Goal: Obtain resource: Obtain resource

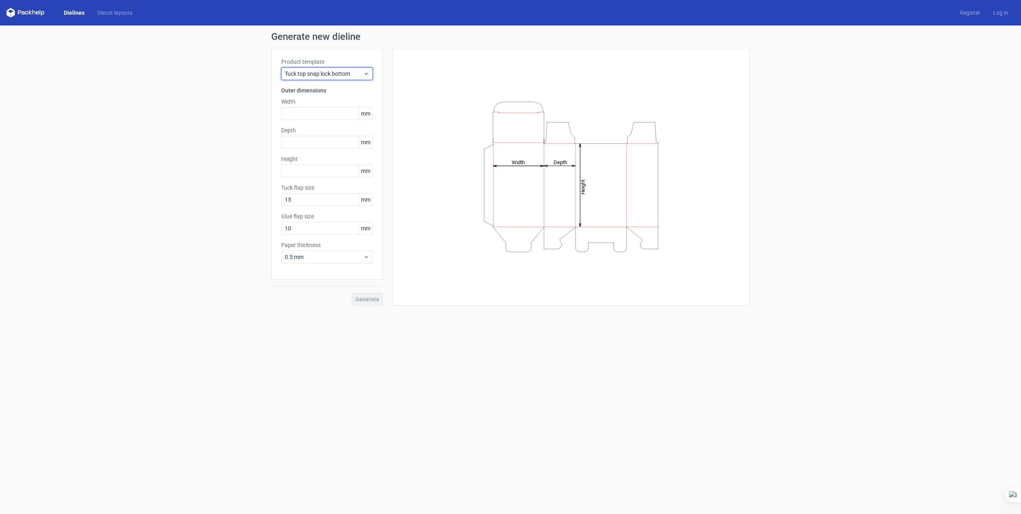
click at [339, 77] on span "Tuck top snap lock bottom" at bounding box center [324, 74] width 79 height 8
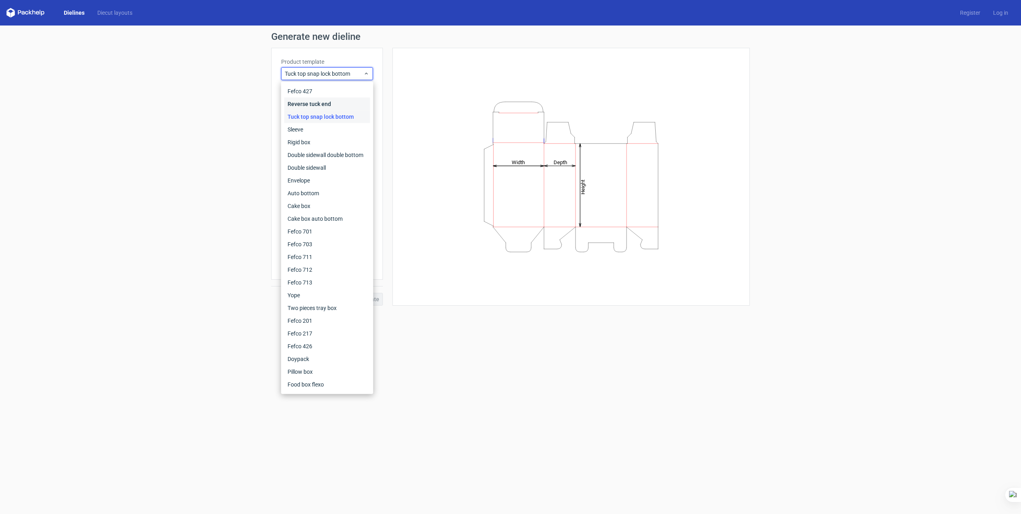
click at [321, 106] on div "Reverse tuck end" at bounding box center [327, 104] width 86 height 13
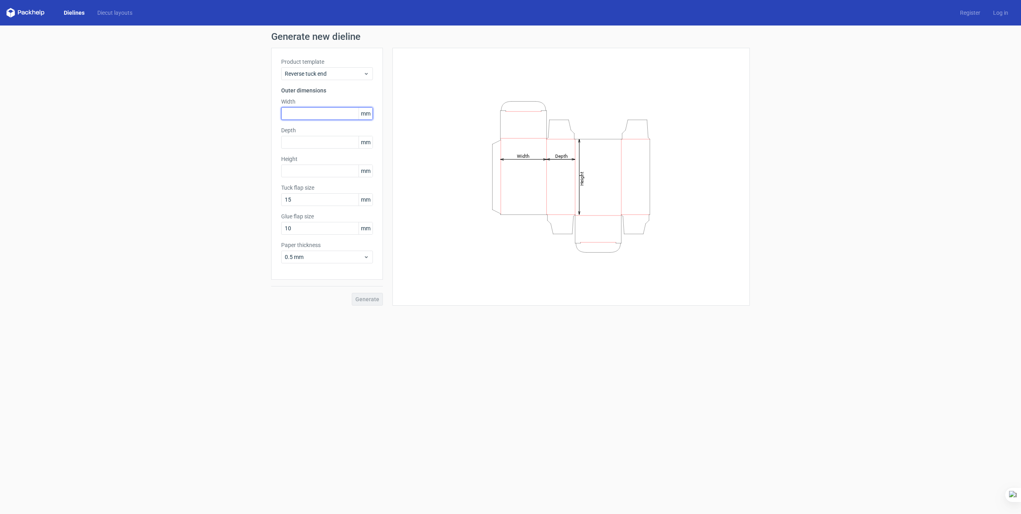
click at [315, 114] on input "text" at bounding box center [327, 113] width 92 height 13
type input "53"
click at [318, 140] on input "text" at bounding box center [327, 142] width 92 height 13
type input "21"
click at [315, 175] on div "Height mm" at bounding box center [327, 166] width 92 height 22
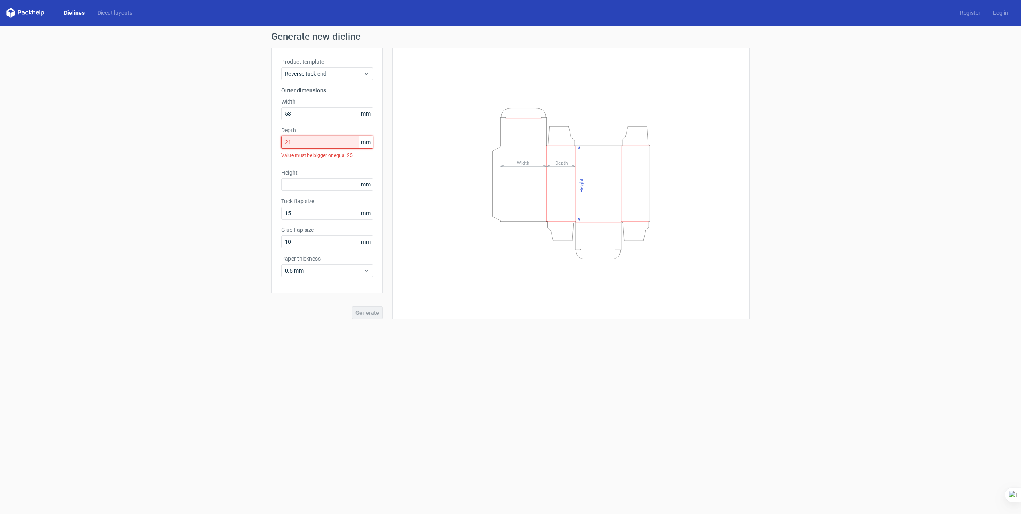
click at [314, 142] on input "21" at bounding box center [327, 142] width 92 height 13
click at [381, 127] on div "Product template Reverse tuck end Outer dimensions Width 53 mm Depth 21 mm Valu…" at bounding box center [327, 171] width 112 height 246
click at [317, 183] on input "text" at bounding box center [327, 184] width 92 height 13
type input "188"
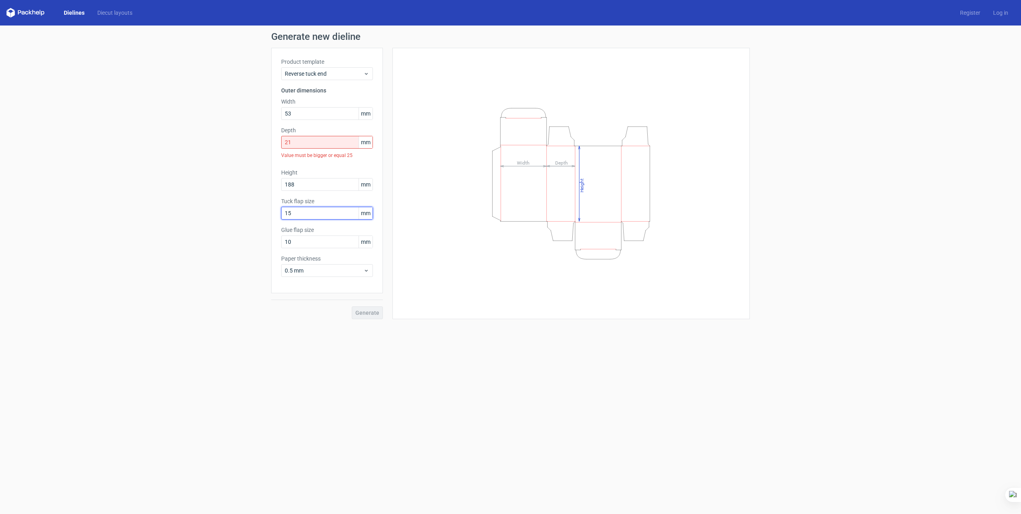
click at [313, 210] on input "15" at bounding box center [327, 213] width 92 height 13
click at [307, 215] on input "15" at bounding box center [327, 213] width 92 height 13
click at [300, 238] on input "10" at bounding box center [327, 242] width 92 height 13
type input "12"
click at [335, 272] on span "0.5 mm" at bounding box center [324, 271] width 79 height 8
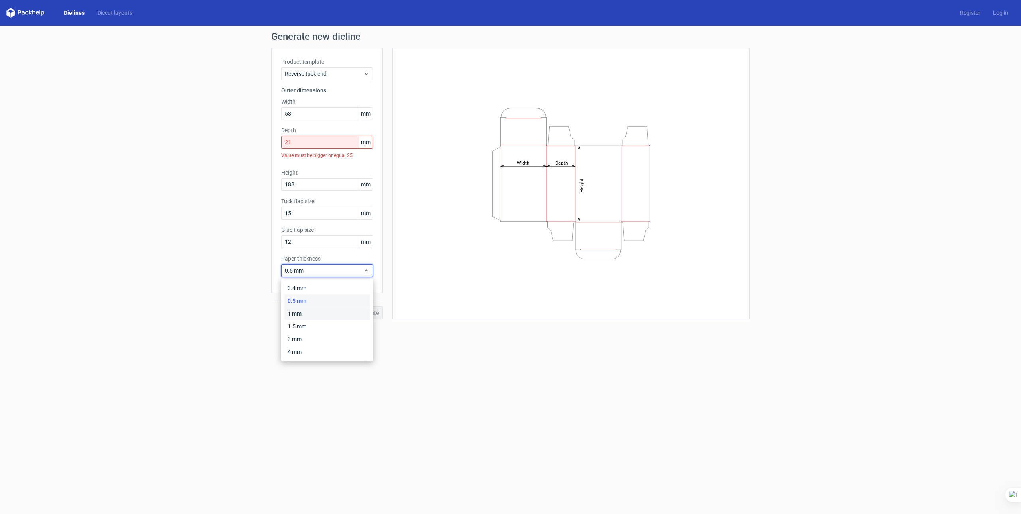
click at [302, 313] on div "1 mm" at bounding box center [327, 313] width 86 height 13
click at [374, 314] on div "Generate" at bounding box center [327, 307] width 112 height 26
click at [311, 141] on input "21" at bounding box center [327, 142] width 92 height 13
type input "2"
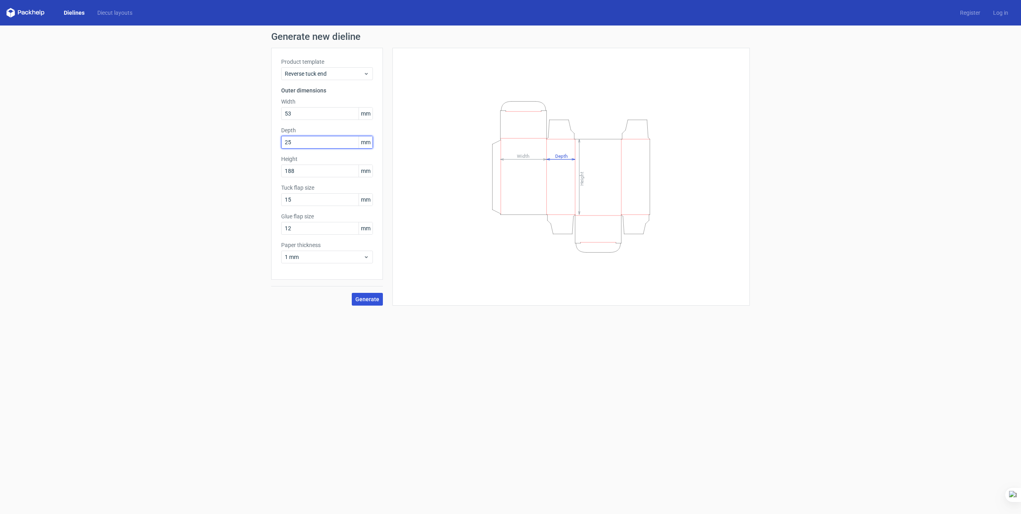
type input "25"
click at [365, 298] on span "Generate" at bounding box center [367, 300] width 24 height 6
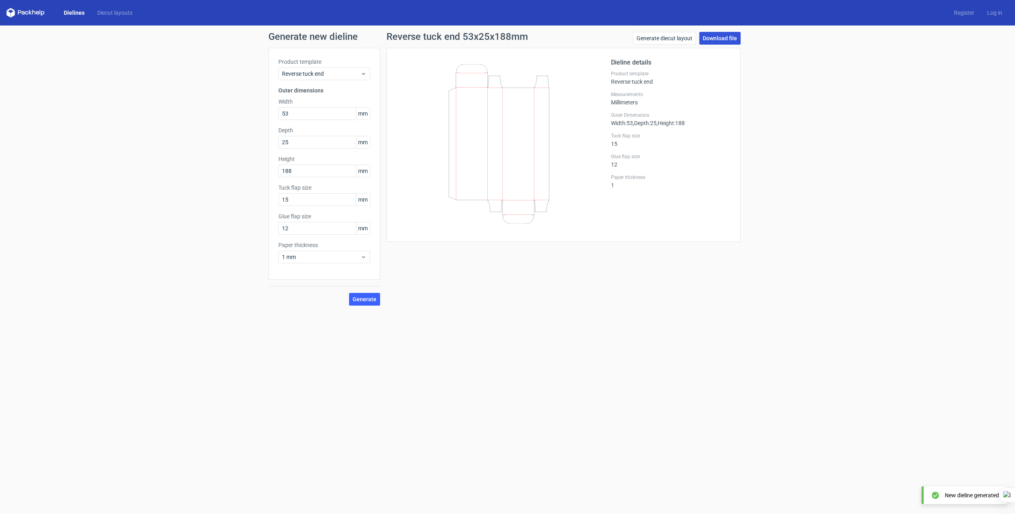
click at [725, 32] on link "Download file" at bounding box center [719, 38] width 41 height 13
click at [307, 200] on input "15" at bounding box center [324, 199] width 92 height 13
type input "10"
click at [367, 299] on span "Generate" at bounding box center [365, 300] width 24 height 6
click at [364, 296] on button "Generate" at bounding box center [364, 299] width 31 height 13
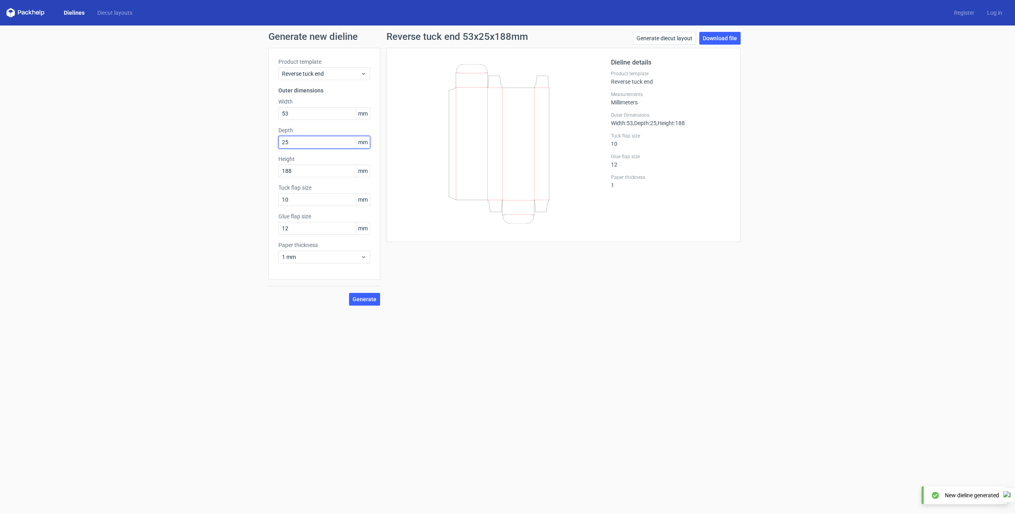
click at [301, 147] on input "25" at bounding box center [324, 142] width 92 height 13
click at [418, 268] on div "Reverse tuck end 53x22x188mm Generate diecut layout Download file Dieline detai…" at bounding box center [563, 176] width 367 height 288
click at [291, 139] on input "22" at bounding box center [324, 142] width 92 height 13
type input "25"
click at [363, 297] on span "Generate" at bounding box center [365, 300] width 24 height 6
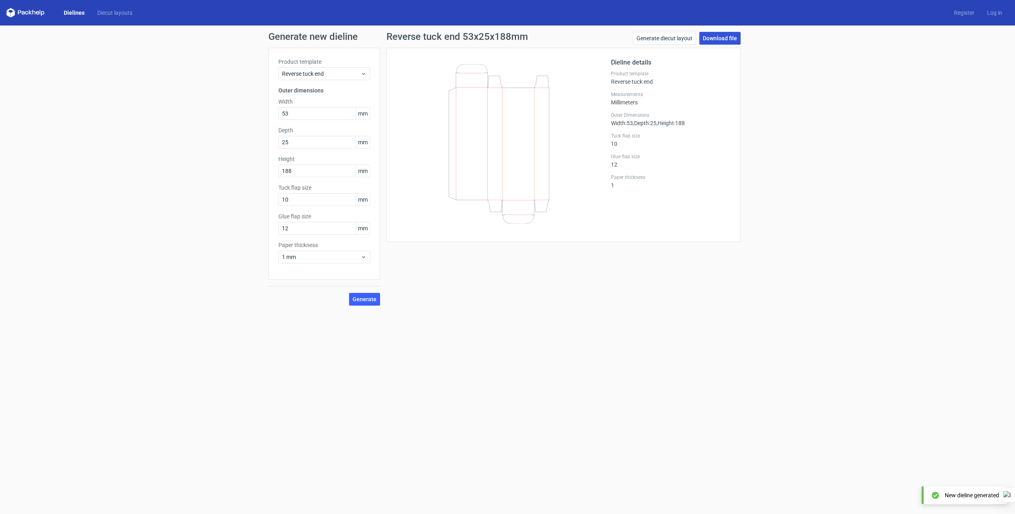
click at [723, 39] on link "Download file" at bounding box center [719, 38] width 41 height 13
click at [574, 225] on div at bounding box center [503, 145] width 215 height 174
click at [720, 38] on link "Download file" at bounding box center [719, 38] width 41 height 13
click at [656, 453] on form "Generate new dieline Product template Reverse tuck end Outer dimensions Width 5…" at bounding box center [507, 270] width 1015 height 489
click at [652, 34] on link "Generate diecut layout" at bounding box center [664, 38] width 63 height 13
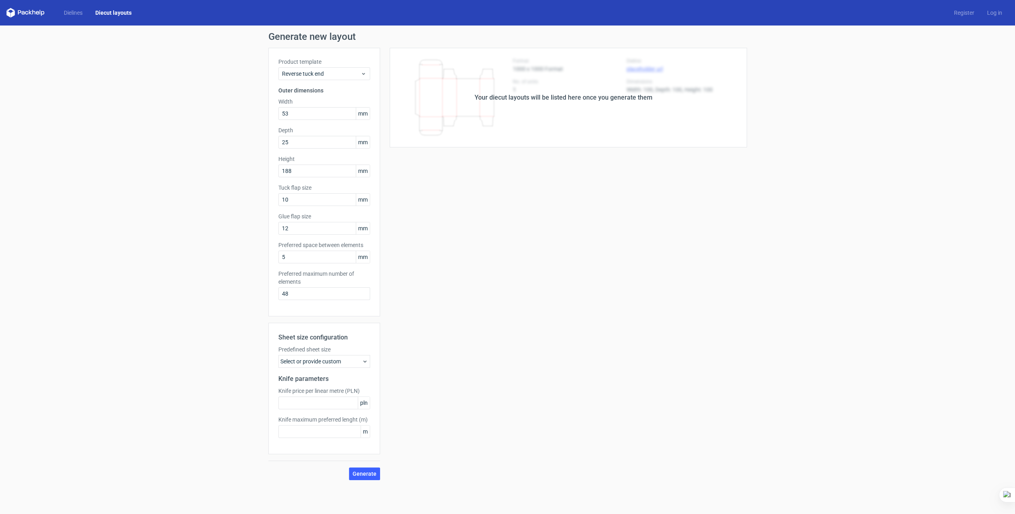
click at [553, 269] on div "Your diecut layouts will be listed here once you generate them Height Depth Wid…" at bounding box center [563, 264] width 367 height 433
click at [368, 475] on span "Generate" at bounding box center [365, 474] width 24 height 6
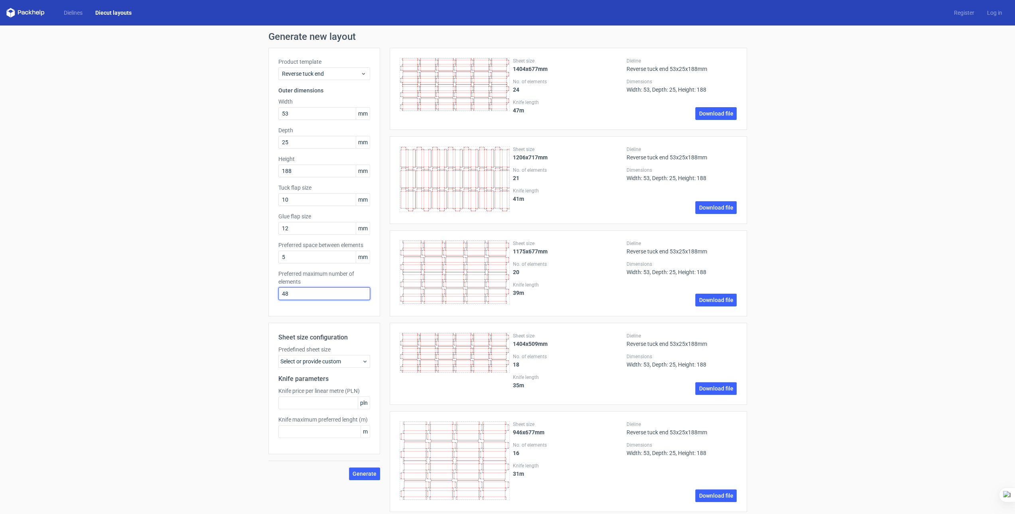
drag, startPoint x: 315, startPoint y: 295, endPoint x: 246, endPoint y: 284, distance: 70.2
click at [366, 471] on span "Generate" at bounding box center [365, 474] width 24 height 6
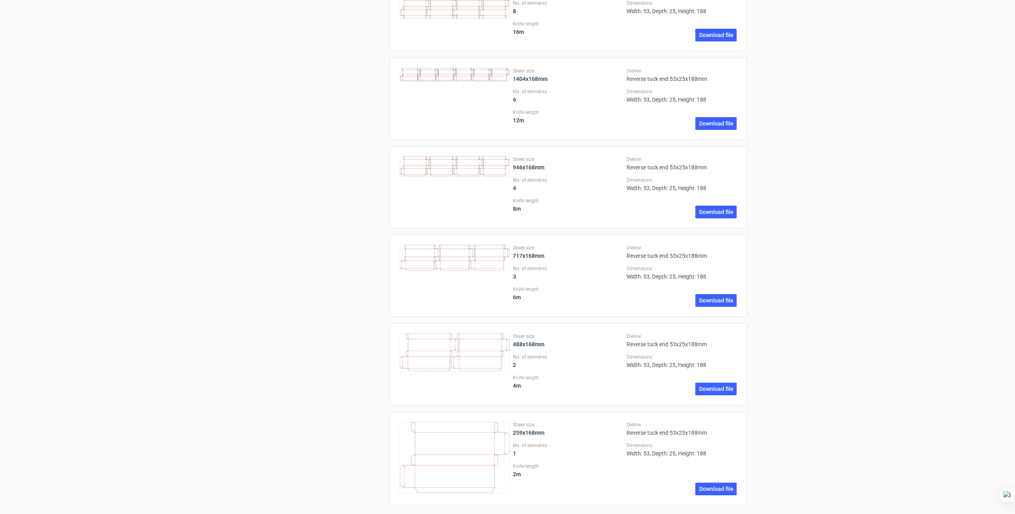
scroll to position [6, 0]
click at [712, 383] on link "Download file" at bounding box center [715, 389] width 41 height 13
drag, startPoint x: 149, startPoint y: 55, endPoint x: 151, endPoint y: 51, distance: 4.1
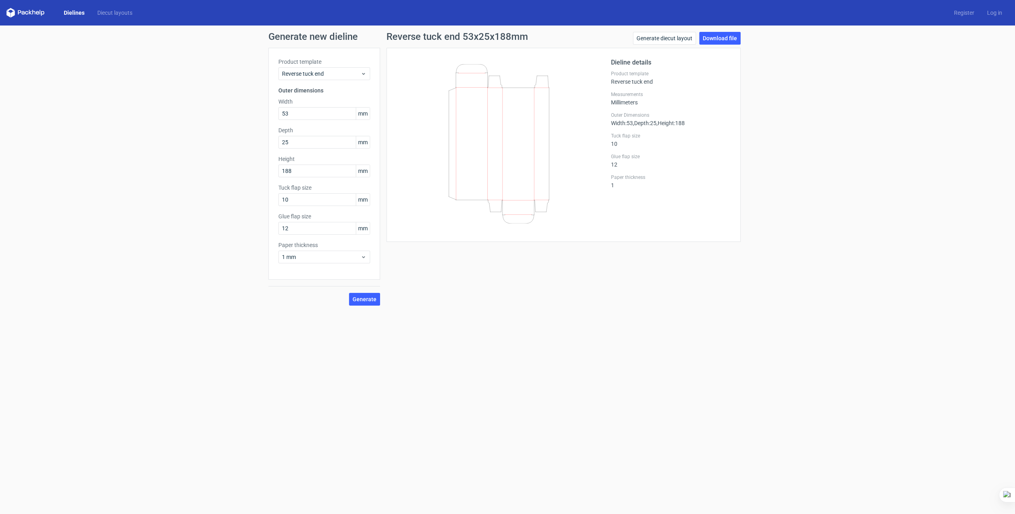
drag, startPoint x: 137, startPoint y: 79, endPoint x: 128, endPoint y: 79, distance: 8.8
click at [712, 211] on div "Dieline details Product template Reverse tuck end Measurements Millimeters Oute…" at bounding box center [671, 145] width 120 height 174
